Goal: Find contact information: Find contact information

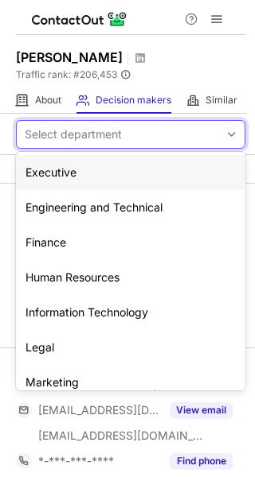
click at [219, 130] on div at bounding box center [231, 134] width 25 height 27
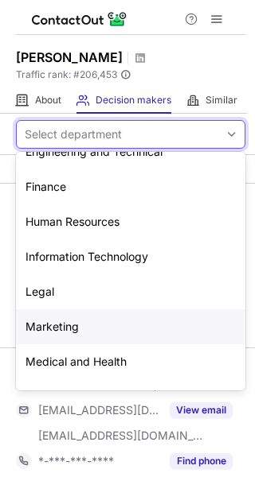
click at [157, 337] on div "Marketing" at bounding box center [130, 326] width 229 height 35
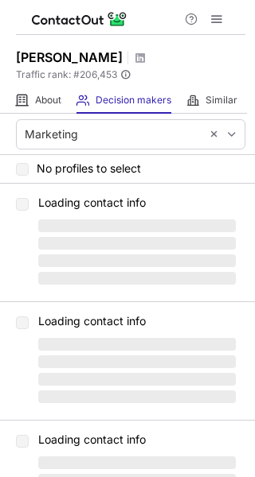
click at [157, 338] on span "‌" at bounding box center [136, 344] width 197 height 13
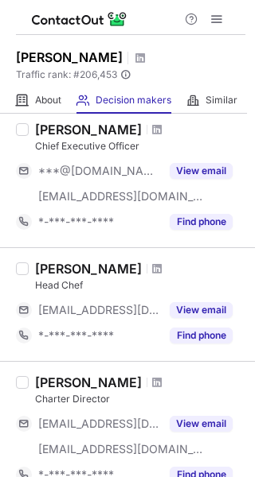
scroll to position [487, 0]
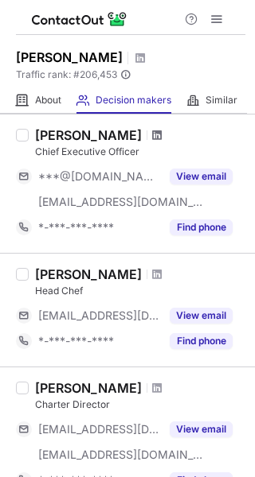
click at [152, 132] on span at bounding box center [157, 135] width 10 height 13
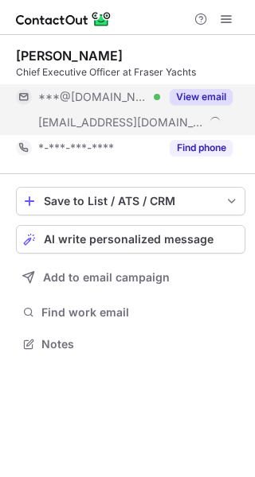
scroll to position [333, 255]
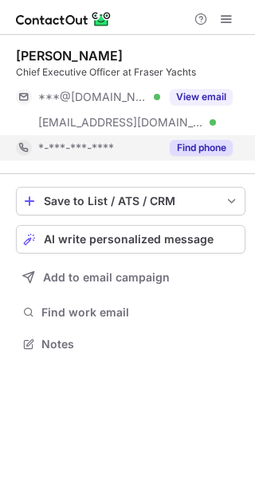
click at [204, 148] on button "Find phone" at bounding box center [200, 148] width 63 height 16
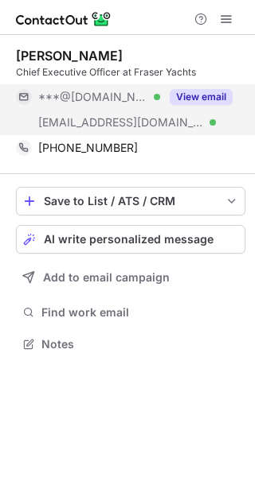
click at [204, 91] on button "View email" at bounding box center [200, 97] width 63 height 16
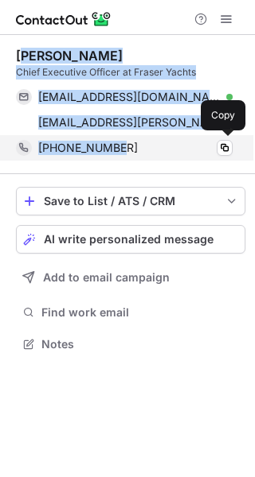
drag, startPoint x: 23, startPoint y: 53, endPoint x: 134, endPoint y: 153, distance: 149.3
click at [134, 153] on div "Anders Kurtén Chief Executive Officer at Fraser Yachts anderskurten@gmail.com V…" at bounding box center [130, 104] width 229 height 113
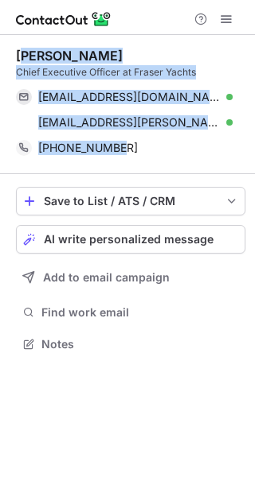
click at [139, 45] on div "Anders Kurtén Chief Executive Officer at Fraser Yachts anderskurten@gmail.com V…" at bounding box center [130, 104] width 229 height 139
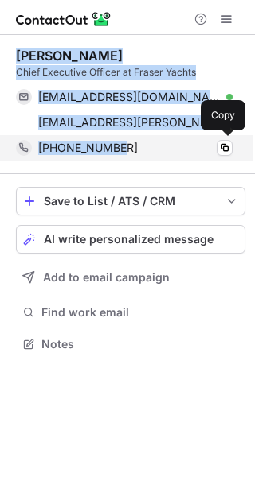
drag, startPoint x: 17, startPoint y: 51, endPoint x: 125, endPoint y: 145, distance: 143.2
click at [125, 145] on div "Anders Kurtén Chief Executive Officer at Fraser Yachts anderskurten@gmail.com V…" at bounding box center [130, 104] width 229 height 113
copy div "Anders Kurtén Chief Executive Officer at Fraser Yachts anderskurten@gmail.com V…"
